Goal: Transaction & Acquisition: Purchase product/service

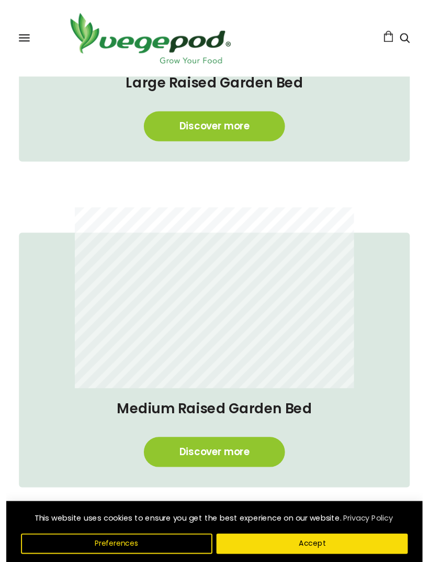
scroll to position [595, 0]
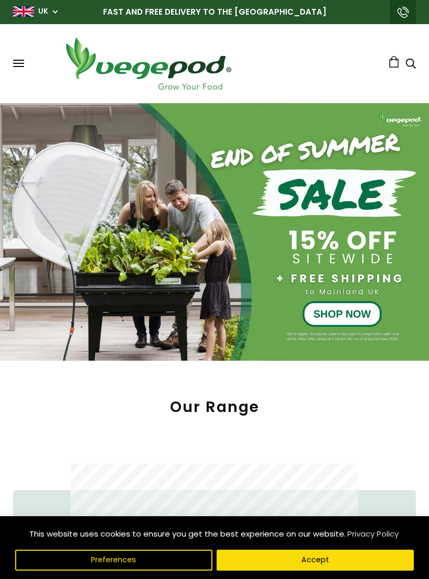
click at [347, 311] on div at bounding box center [214, 232] width 429 height 258
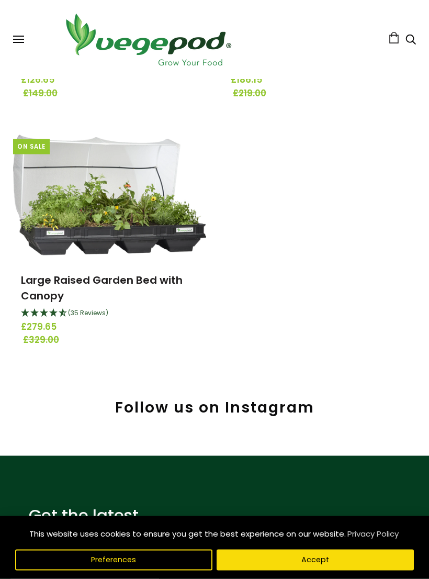
scroll to position [337, 0]
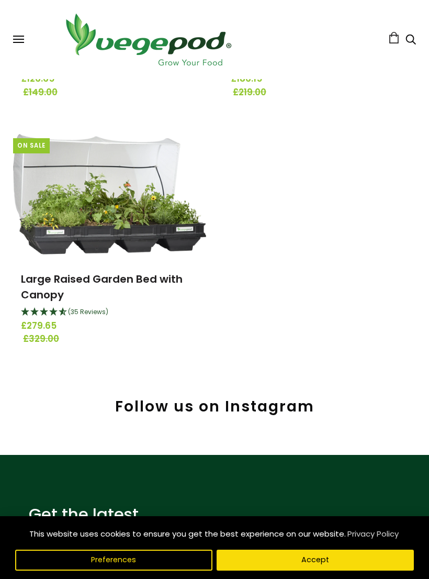
click at [108, 280] on link "Large Raised Garden Bed with Canopy" at bounding box center [102, 287] width 162 height 30
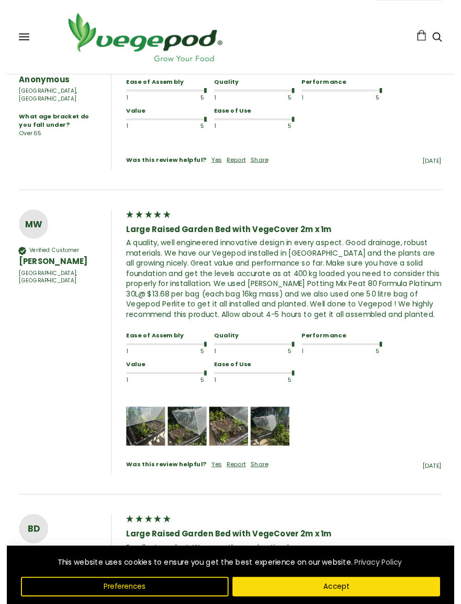
scroll to position [1207, 0]
